Goal: Contribute content: Contribute content

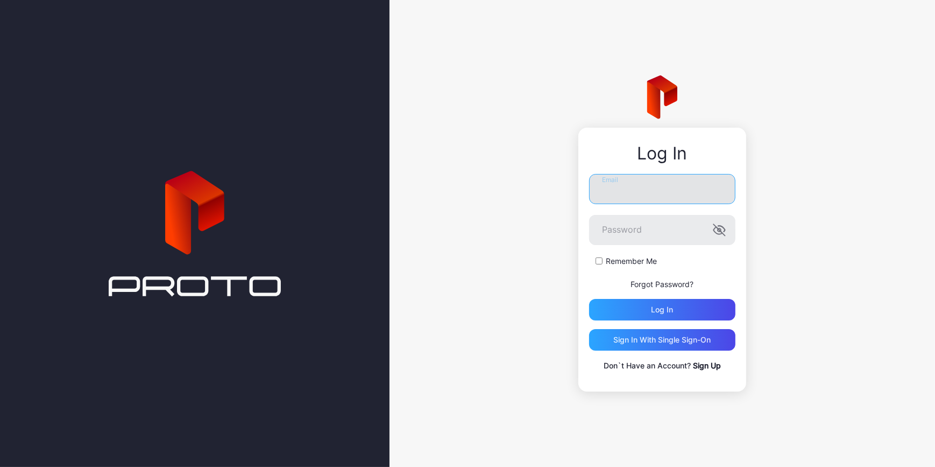
click at [680, 200] on input "Email" at bounding box center [662, 189] width 146 height 30
type input "**********"
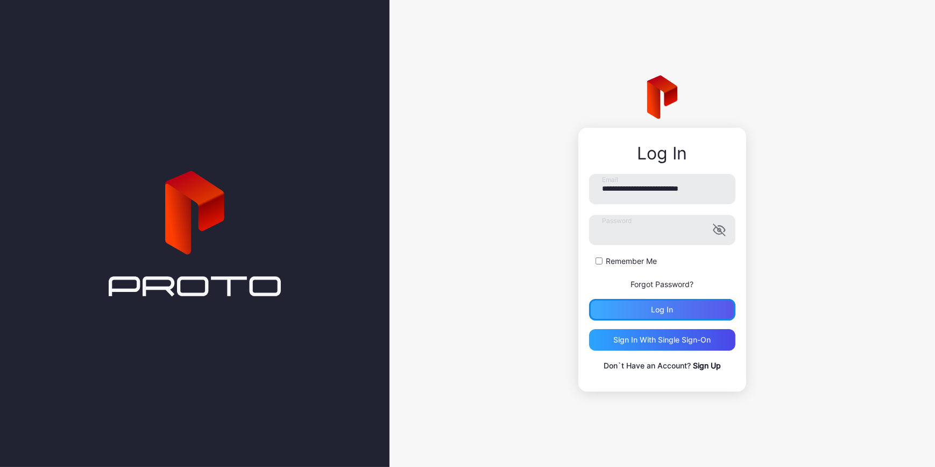
click at [651, 302] on div "Log in" at bounding box center [662, 310] width 146 height 22
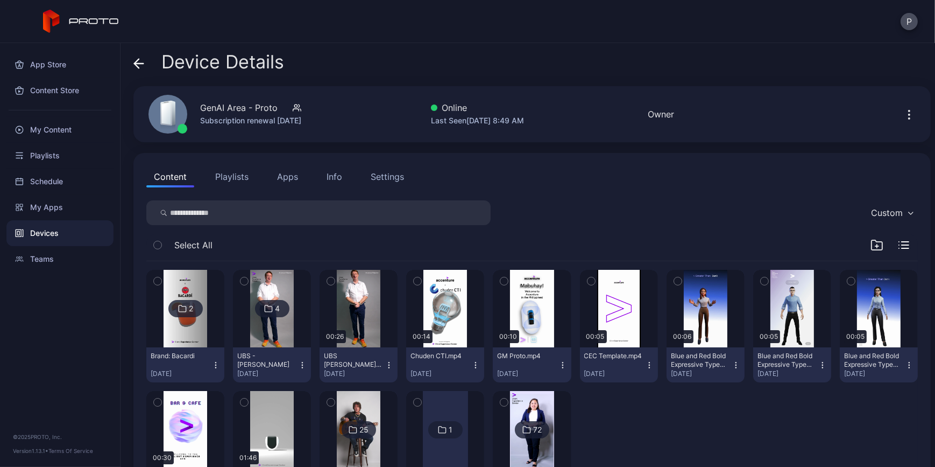
click at [135, 59] on icon at bounding box center [138, 63] width 11 height 11
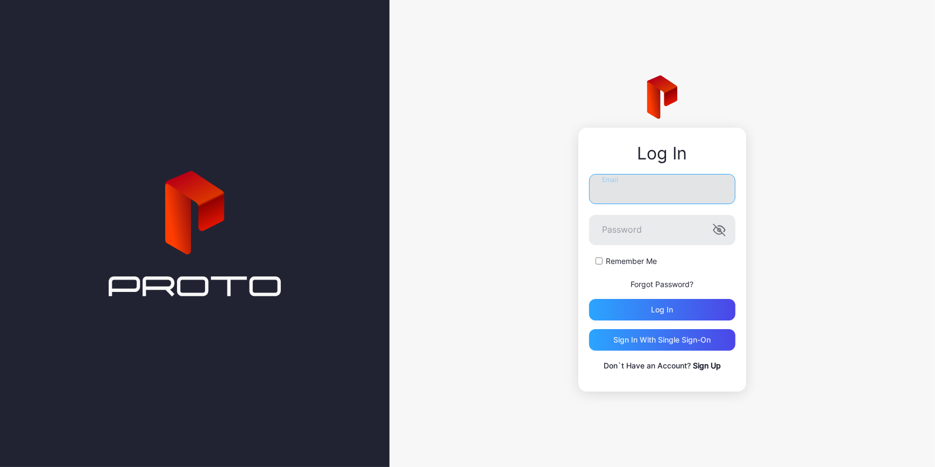
click at [672, 192] on input "Email" at bounding box center [662, 189] width 146 height 30
type input "**********"
click at [589, 299] on button "Log in" at bounding box center [662, 310] width 146 height 22
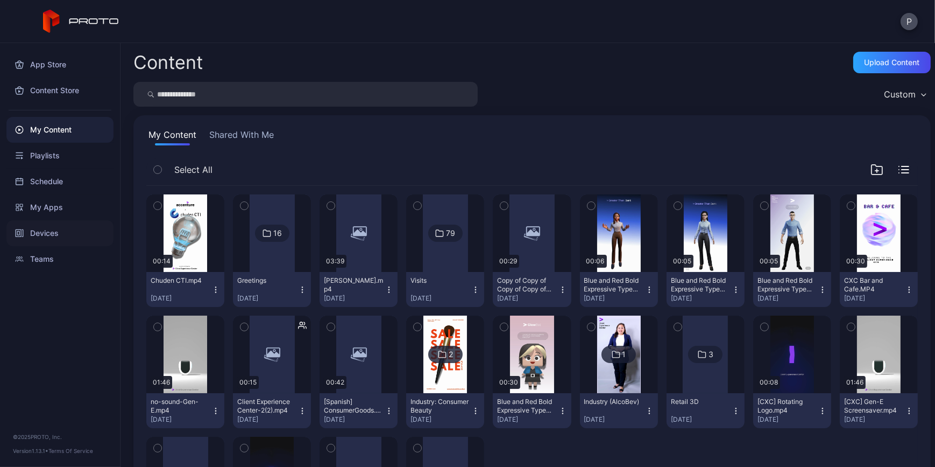
click at [75, 241] on div "Devices" at bounding box center [59, 233] width 107 height 26
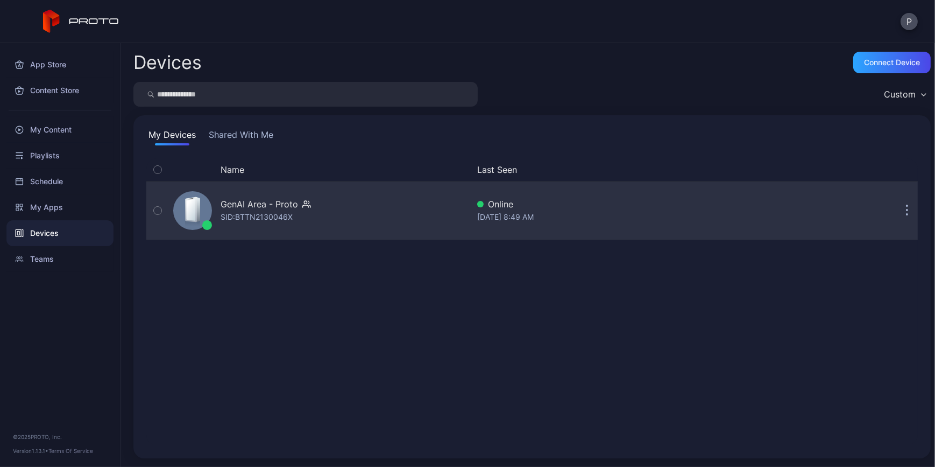
click at [304, 215] on div "GenAI Area - Proto SID: BTTN2130046X" at bounding box center [266, 210] width 90 height 26
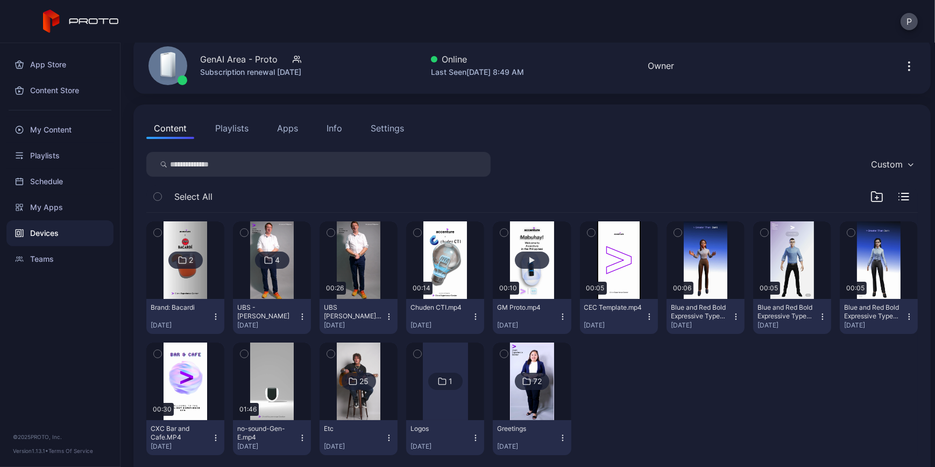
scroll to position [66, 0]
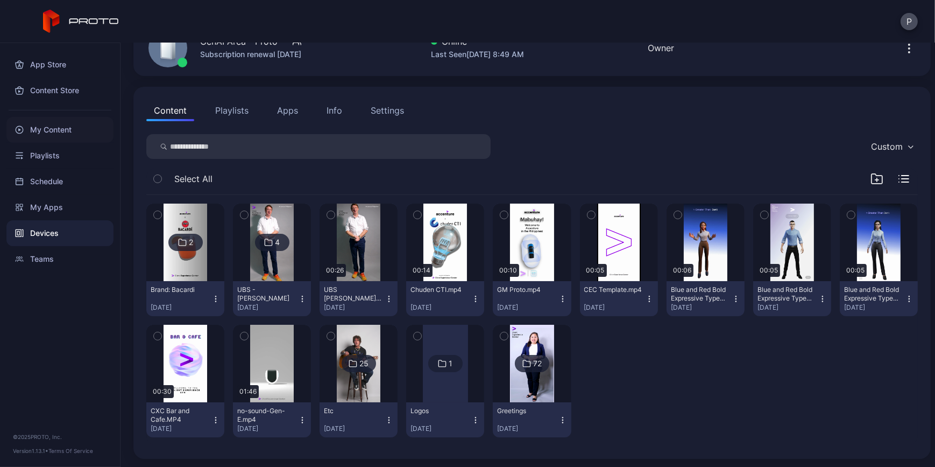
click at [62, 125] on div "My Content" at bounding box center [59, 130] width 107 height 26
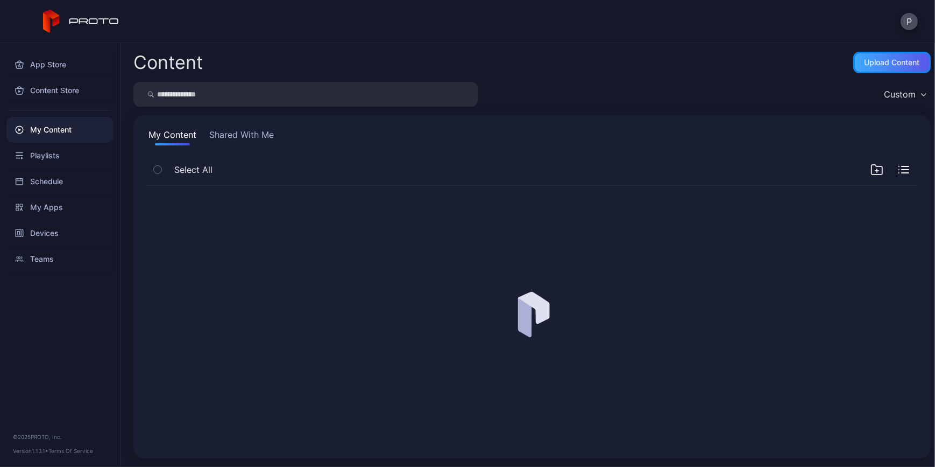
click at [890, 69] on div "Upload Content" at bounding box center [891, 63] width 77 height 22
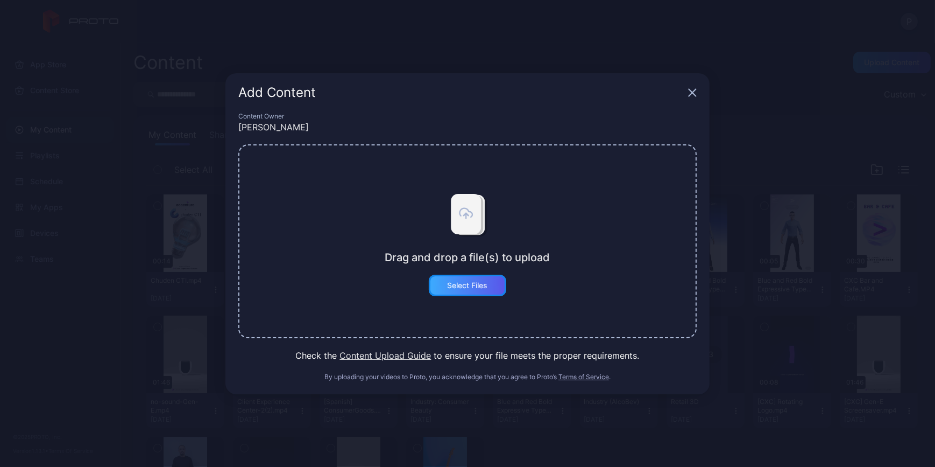
click at [464, 285] on div "Select Files" at bounding box center [468, 285] width 40 height 9
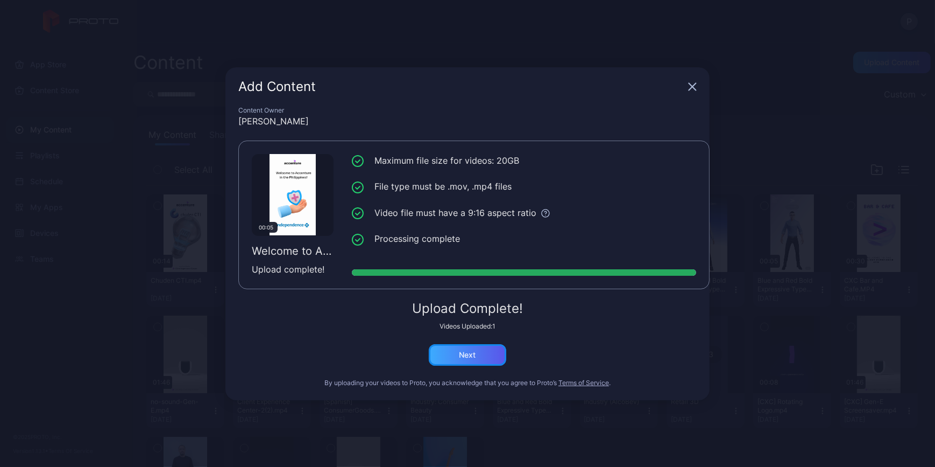
click at [478, 344] on div "Next" at bounding box center [467, 355] width 77 height 22
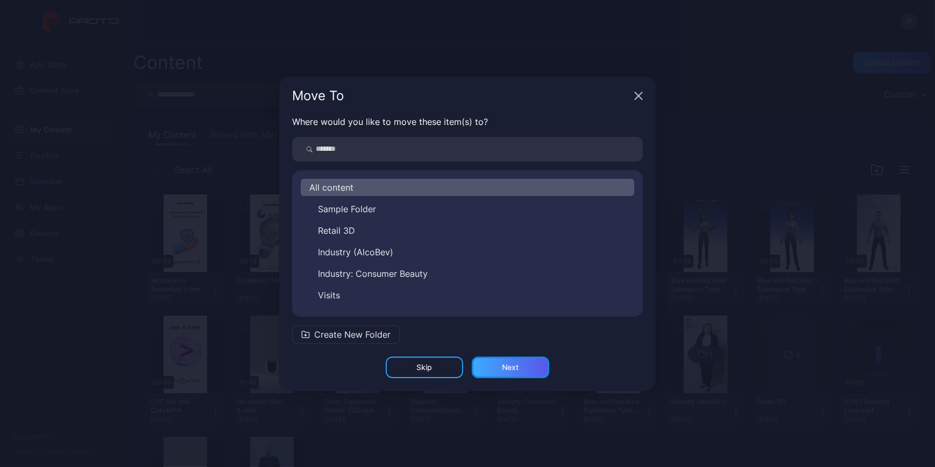
click at [502, 361] on div "Next" at bounding box center [510, 367] width 77 height 22
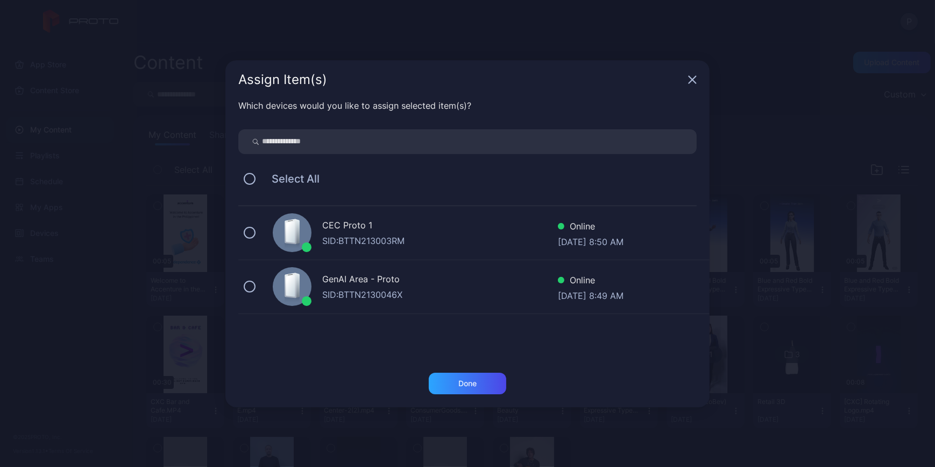
click at [258, 175] on div "Select All" at bounding box center [467, 178] width 458 height 23
click at [249, 178] on button at bounding box center [250, 179] width 12 height 12
click at [481, 380] on div "Done" at bounding box center [467, 383] width 77 height 22
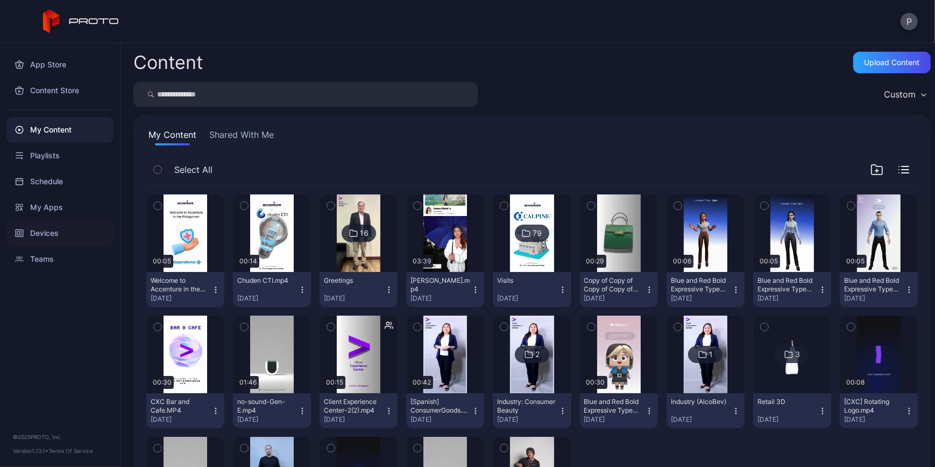
click at [75, 228] on div "Devices" at bounding box center [59, 233] width 107 height 26
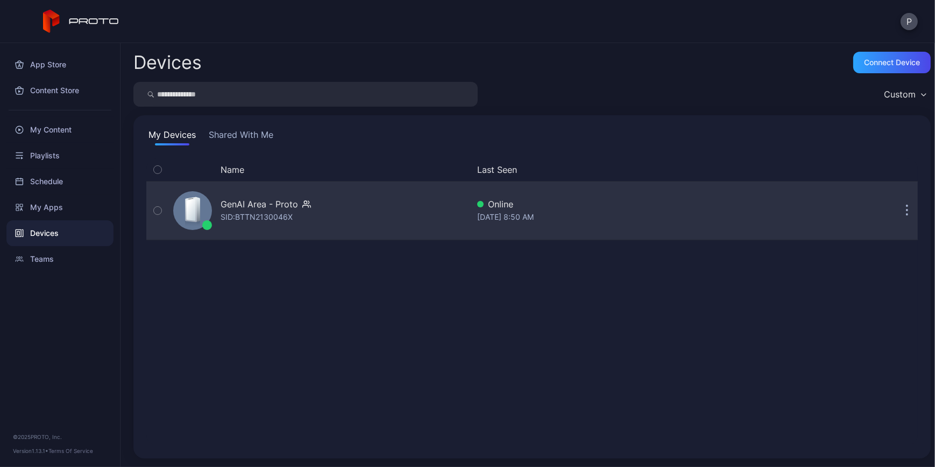
click at [365, 207] on div "GenAI Area - Proto SID: BTTN2130046X" at bounding box center [319, 211] width 300 height 54
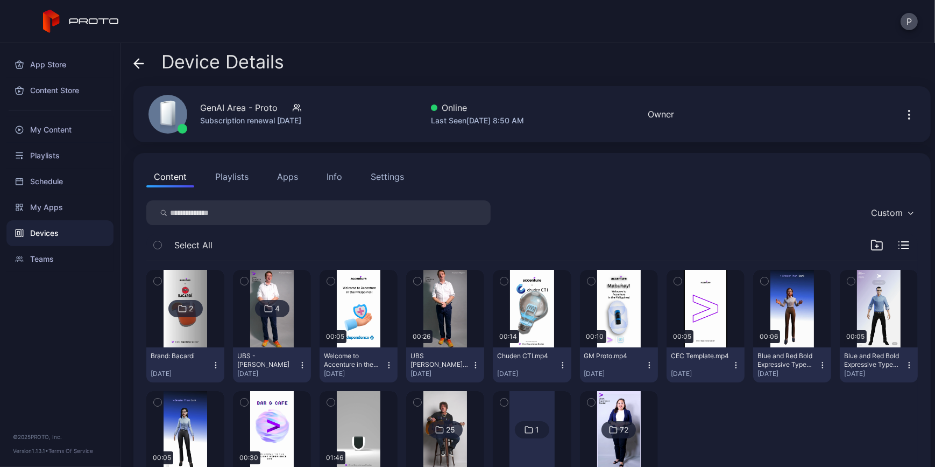
scroll to position [66, 0]
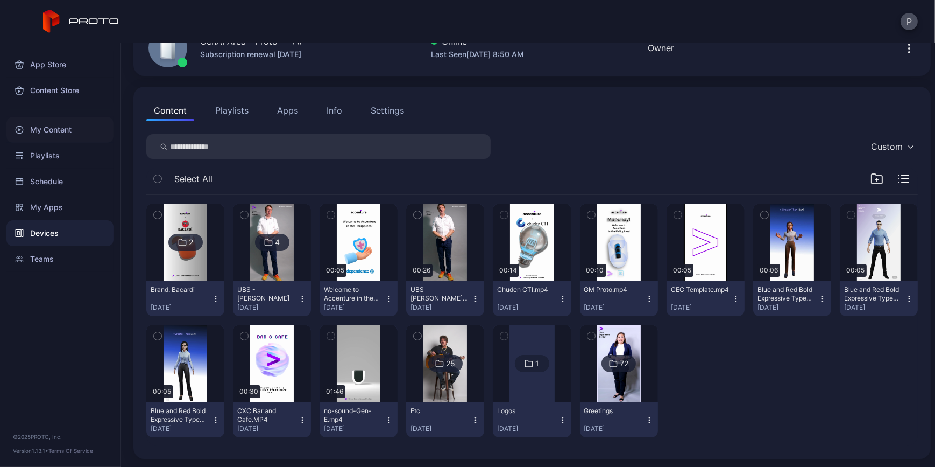
click at [64, 121] on div "My Content" at bounding box center [59, 130] width 107 height 26
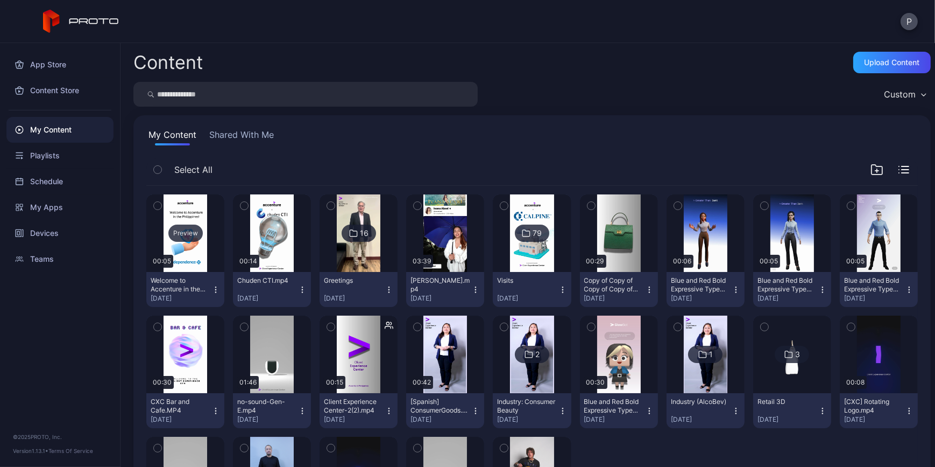
click at [214, 246] on div "Preview" at bounding box center [185, 232] width 78 height 77
